Goal: Transaction & Acquisition: Purchase product/service

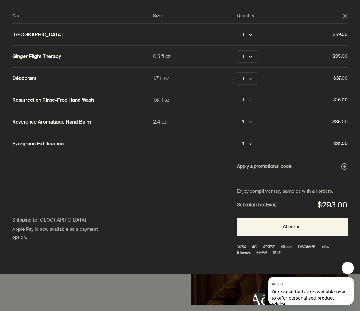
click at [341, 16] on div "Quantity" at bounding box center [289, 15] width 105 height 7
click at [346, 15] on polygon "Close" at bounding box center [345, 16] width 4 height 4
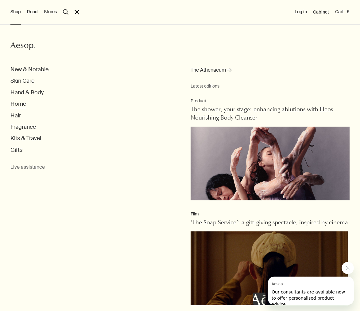
click at [18, 103] on button "Home" at bounding box center [18, 103] width 16 height 7
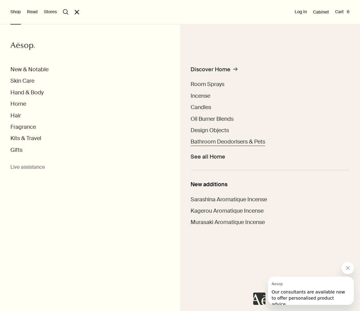
click at [204, 145] on span "Bathroom Deodorisers & Pets" at bounding box center [228, 141] width 75 height 7
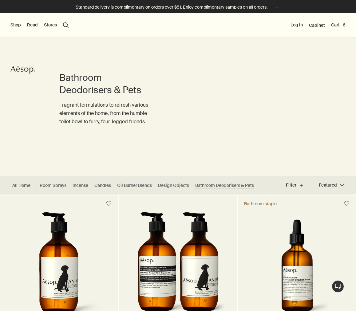
click at [15, 26] on button "Shop" at bounding box center [15, 25] width 10 height 6
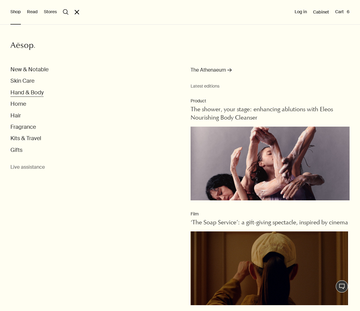
click at [15, 93] on button "Hand & Body" at bounding box center [26, 92] width 33 height 7
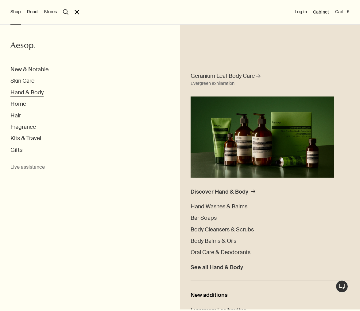
click at [15, 93] on button "Hand & Body" at bounding box center [26, 92] width 33 height 7
click at [241, 252] on span "Oral Care & Deodorants" at bounding box center [221, 251] width 60 height 7
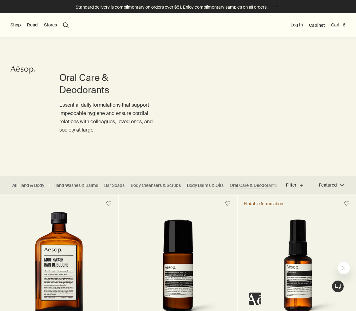
click at [340, 24] on button "Cart 6" at bounding box center [338, 25] width 14 height 6
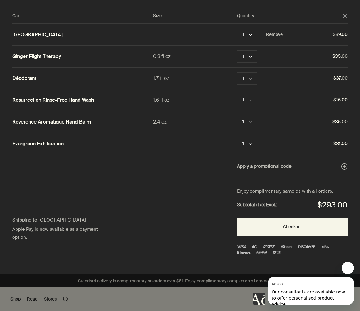
click at [24, 34] on link "[GEOGRAPHIC_DATA]" at bounding box center [37, 35] width 50 height 6
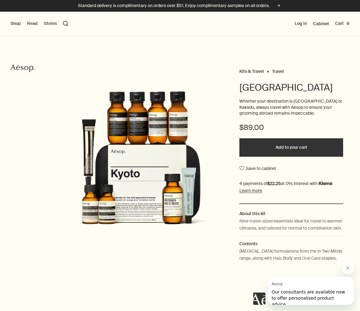
scroll to position [1, 0]
